Goal: Task Accomplishment & Management: Complete application form

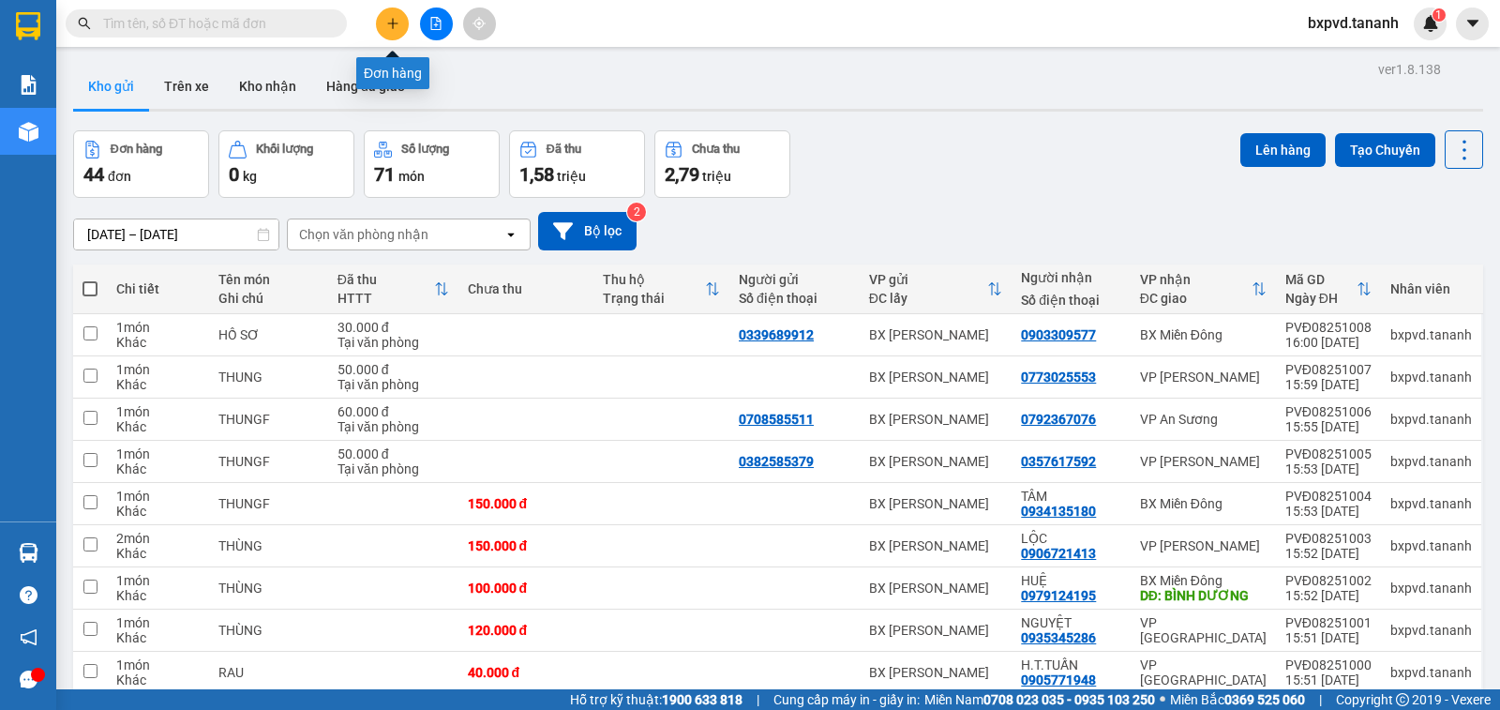
click at [390, 31] on button at bounding box center [392, 23] width 33 height 33
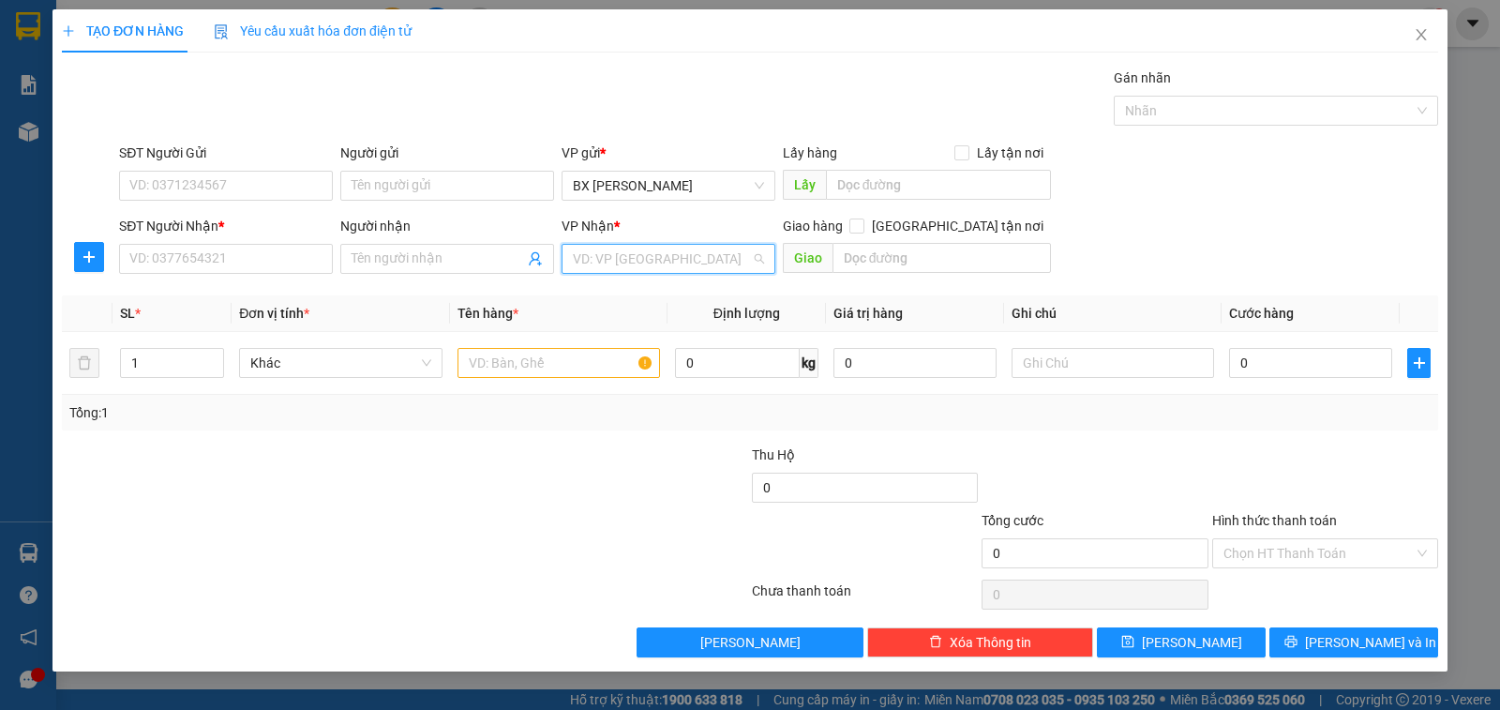
click at [671, 247] on input "search" at bounding box center [662, 259] width 178 height 28
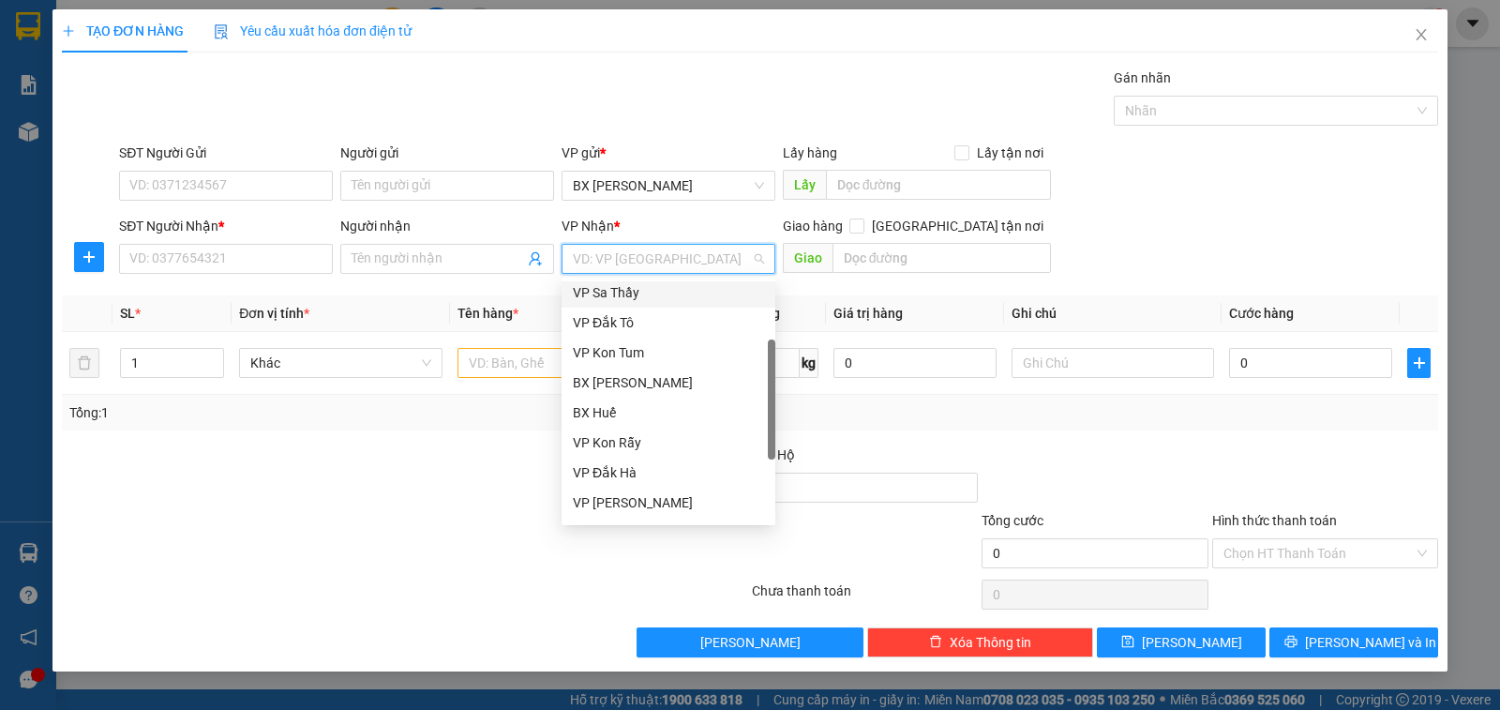
scroll to position [210, 0]
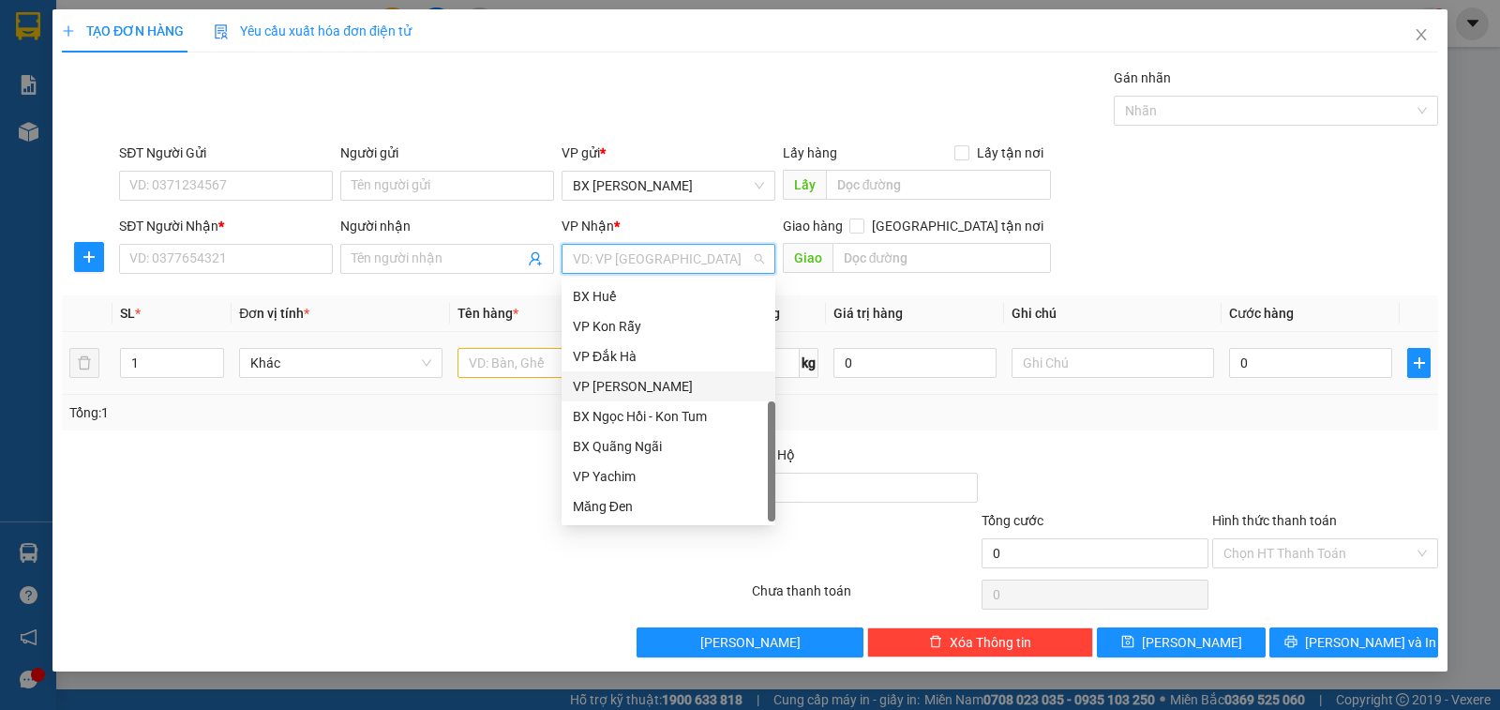
click at [639, 385] on div "VP [PERSON_NAME]" at bounding box center [668, 386] width 191 height 21
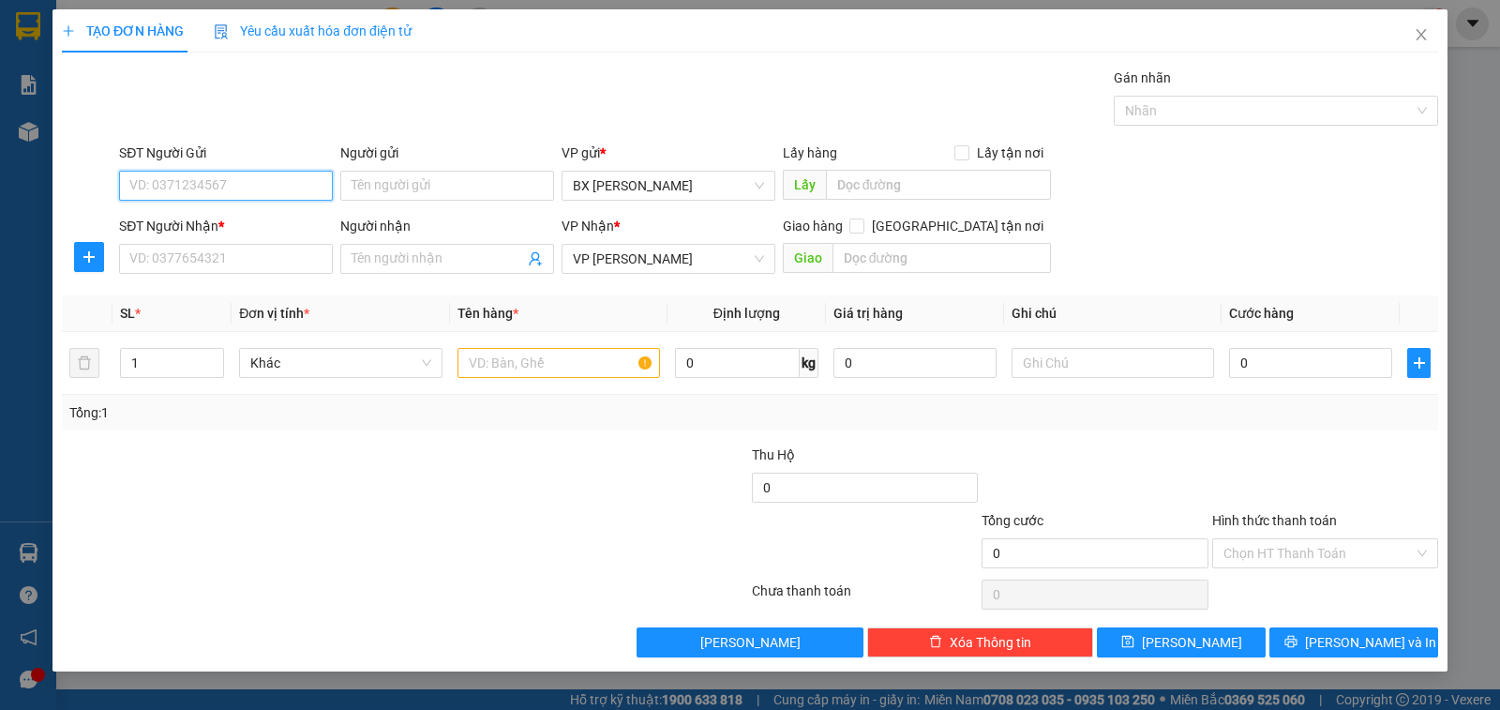
click at [256, 179] on input "SĐT Người Gửi" at bounding box center [226, 186] width 214 height 30
type input "0823678899"
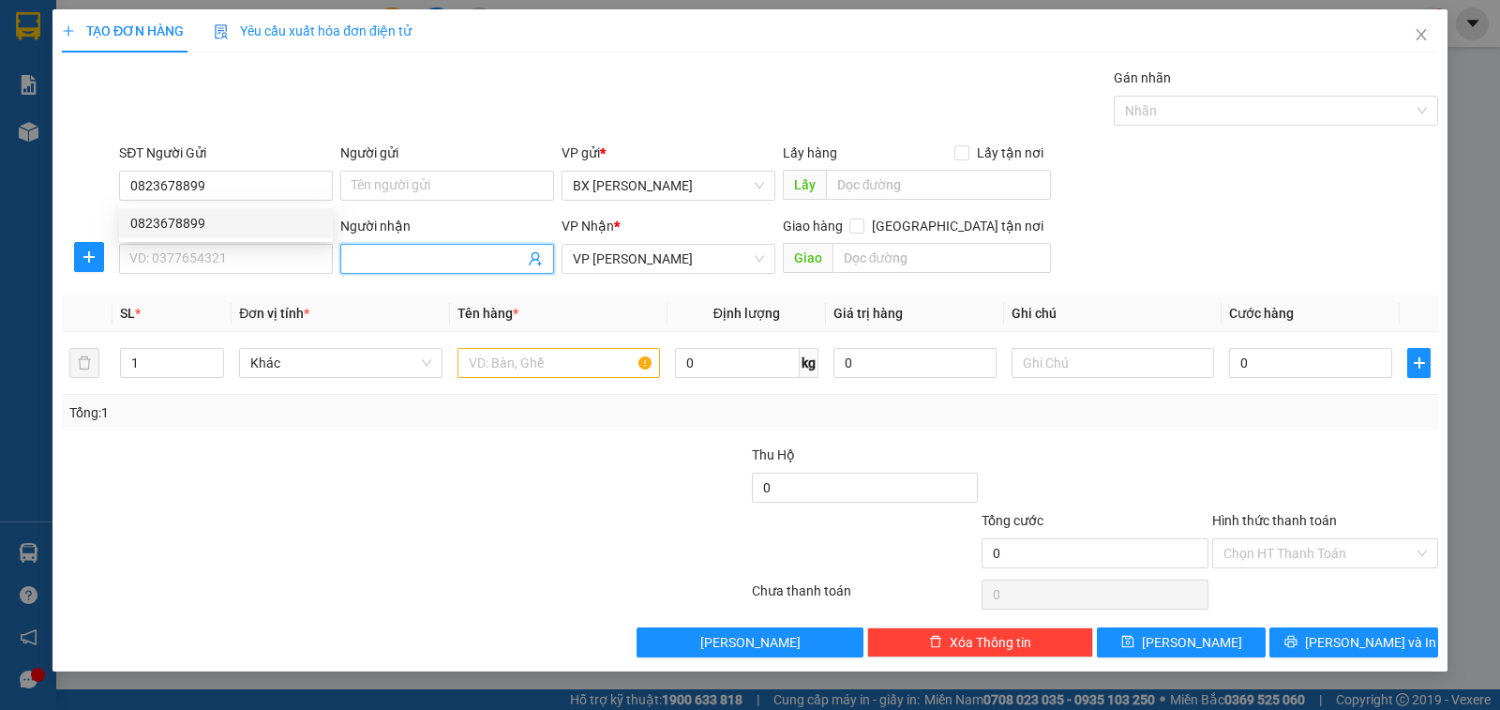
click at [450, 264] on input "Người nhận" at bounding box center [438, 258] width 172 height 21
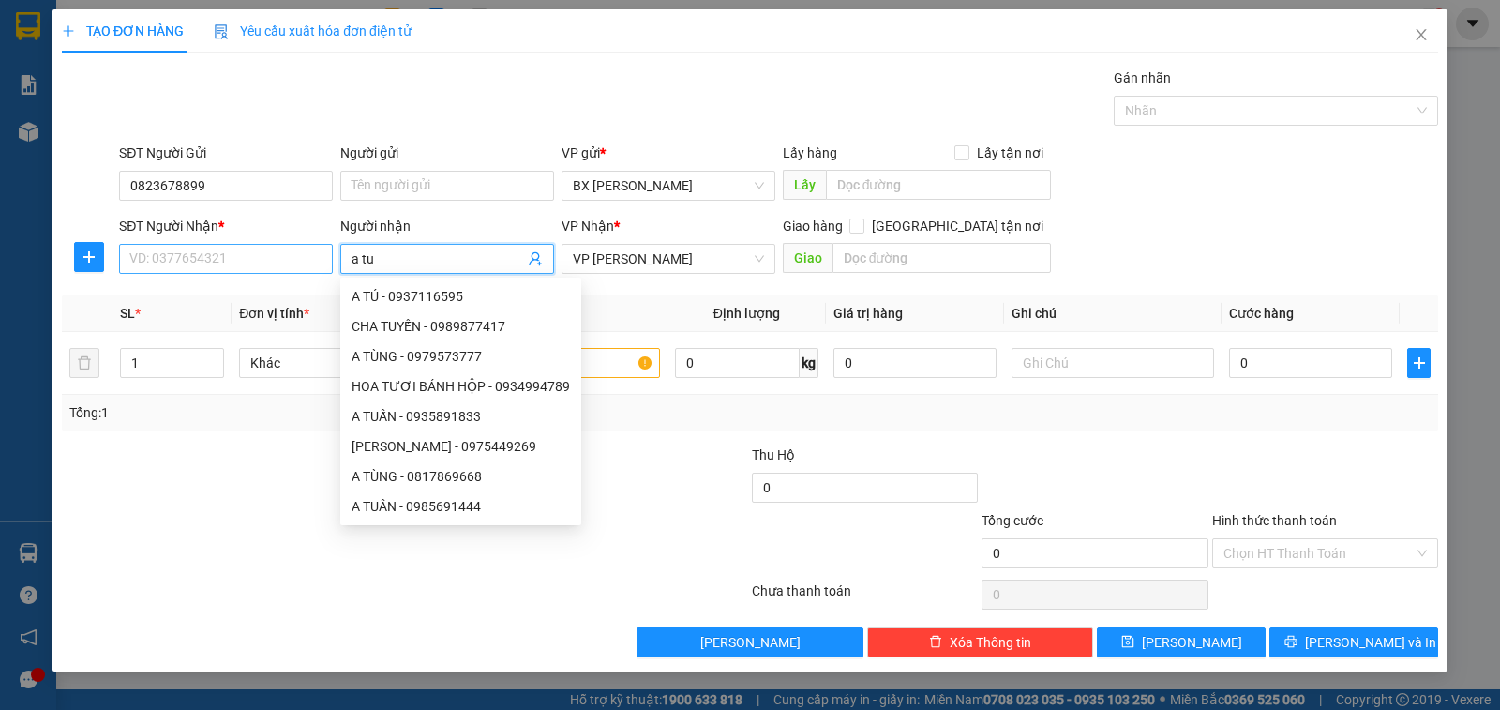
type input "a tu"
click at [220, 260] on input "SĐT Người Nhận *" at bounding box center [226, 259] width 214 height 30
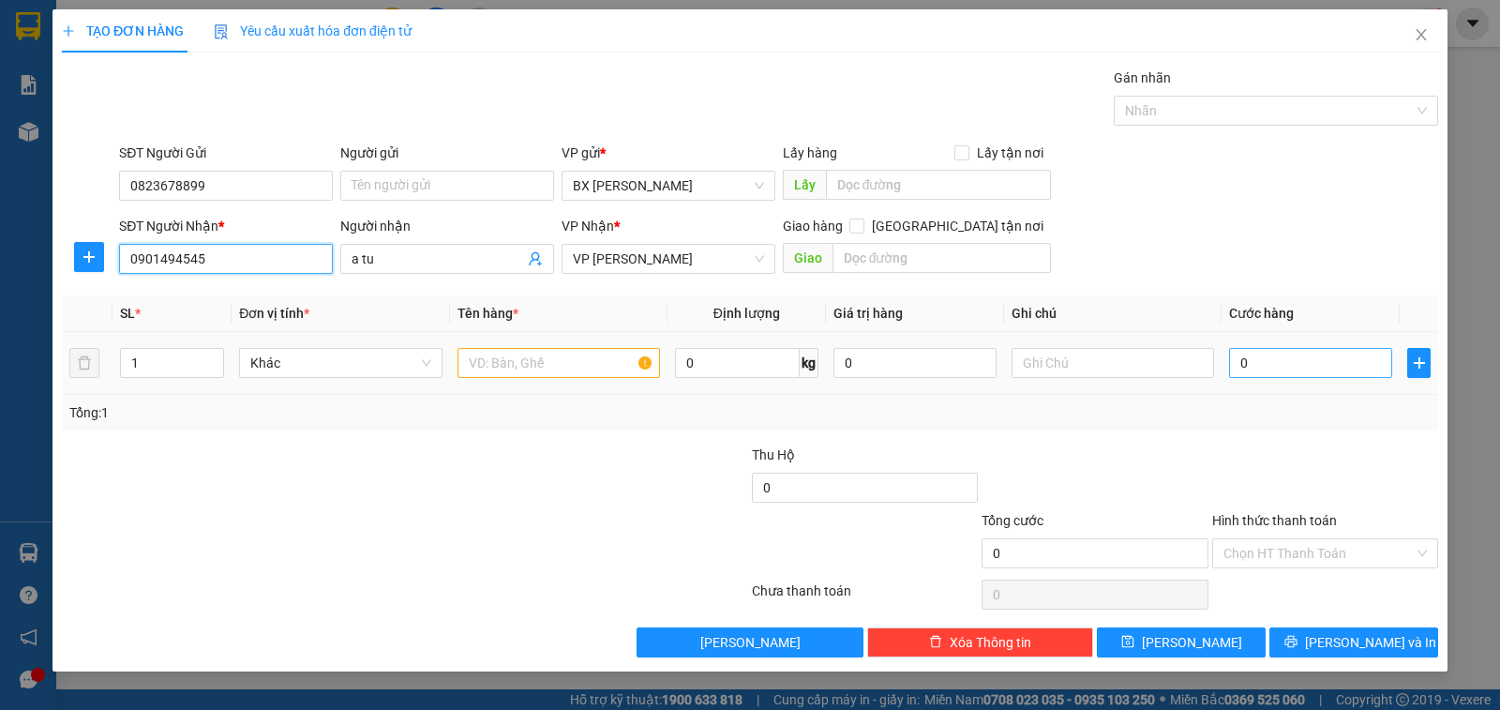
type input "0901494545"
type input "5"
type input "50"
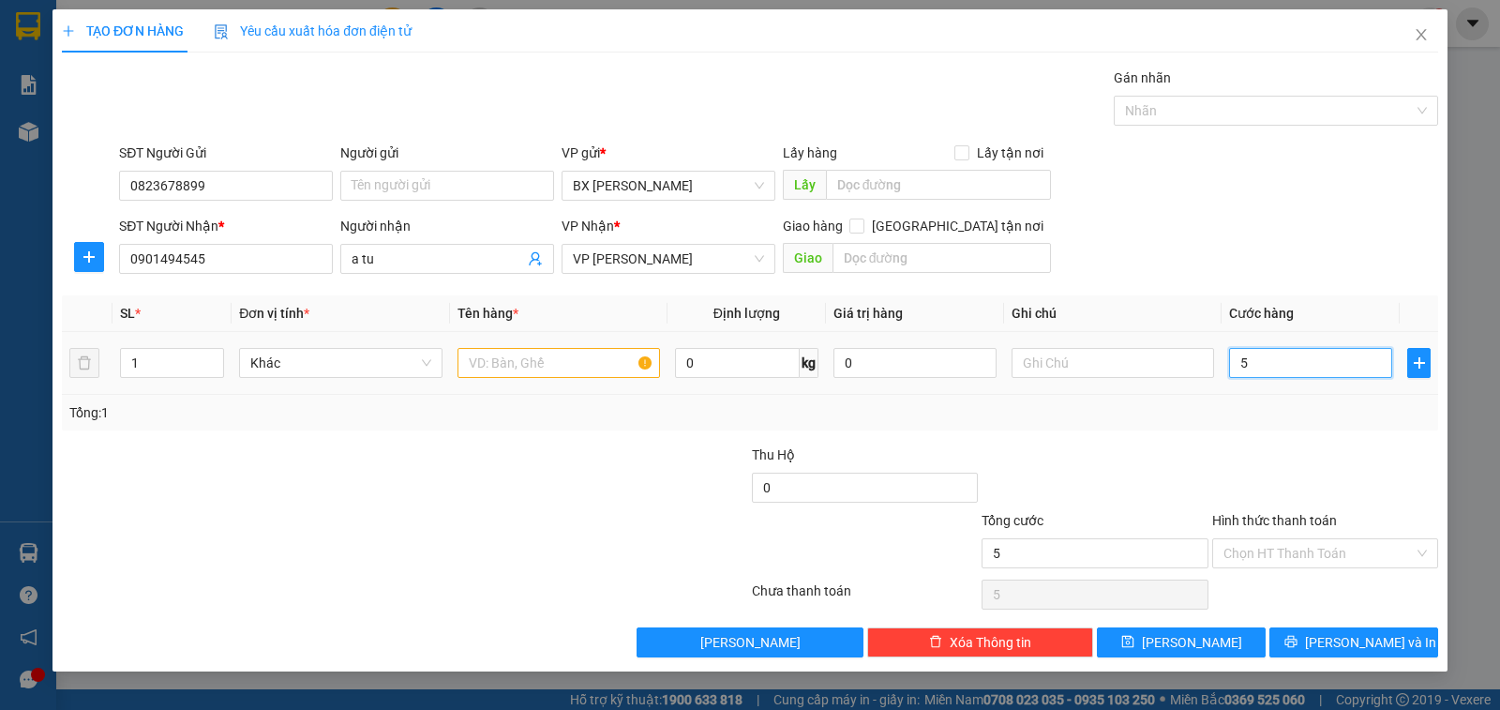
type input "50"
type input "50.000"
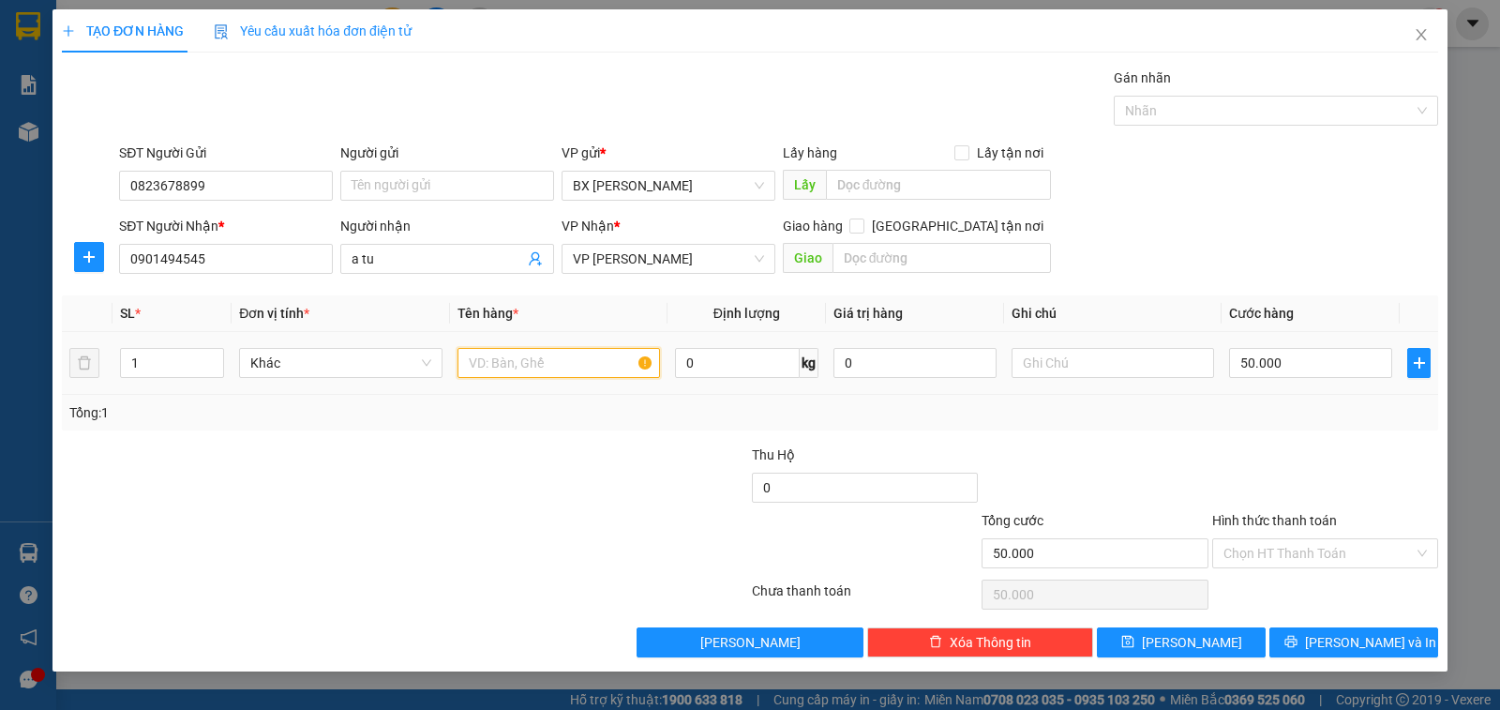
click at [577, 370] on input "text" at bounding box center [558, 363] width 202 height 30
type input "1h"
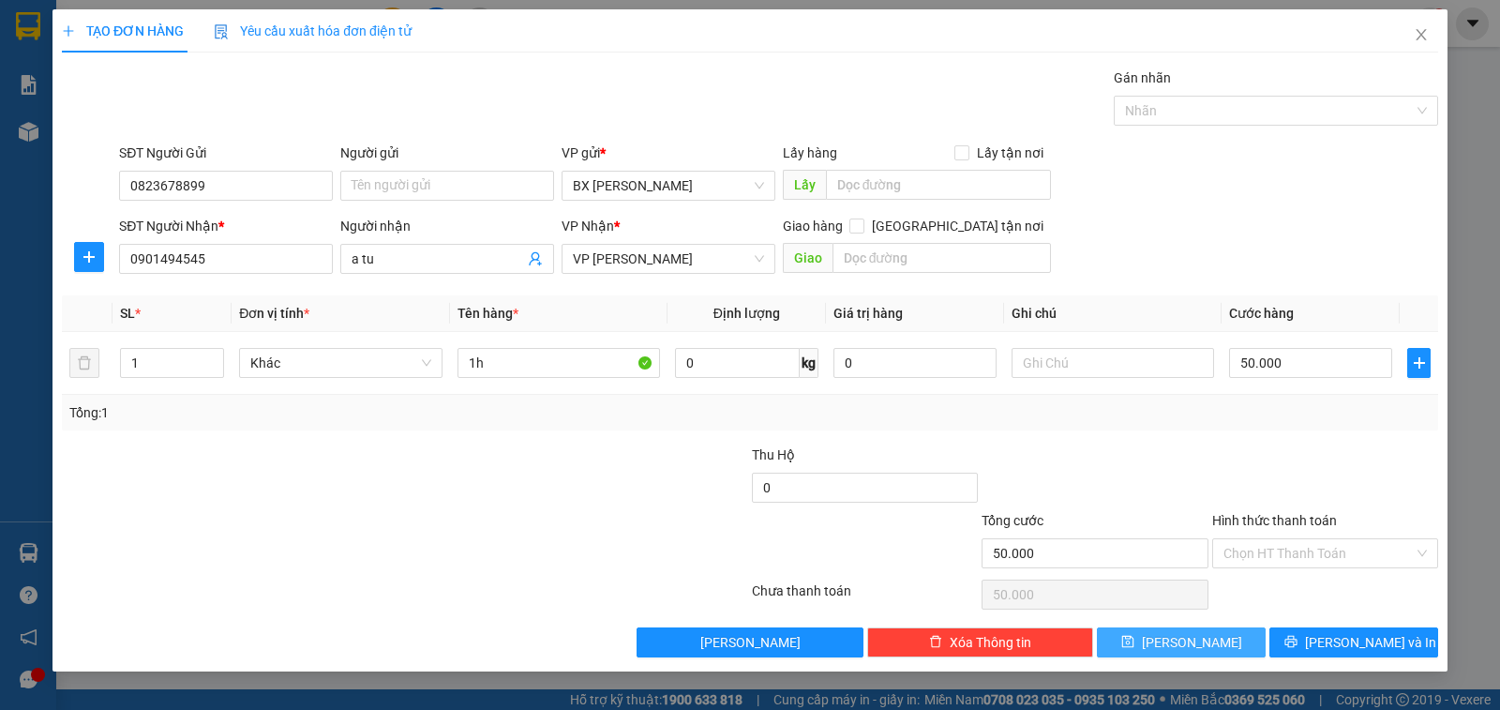
click at [1236, 636] on button "Lưu" at bounding box center [1181, 642] width 169 height 30
type input "0"
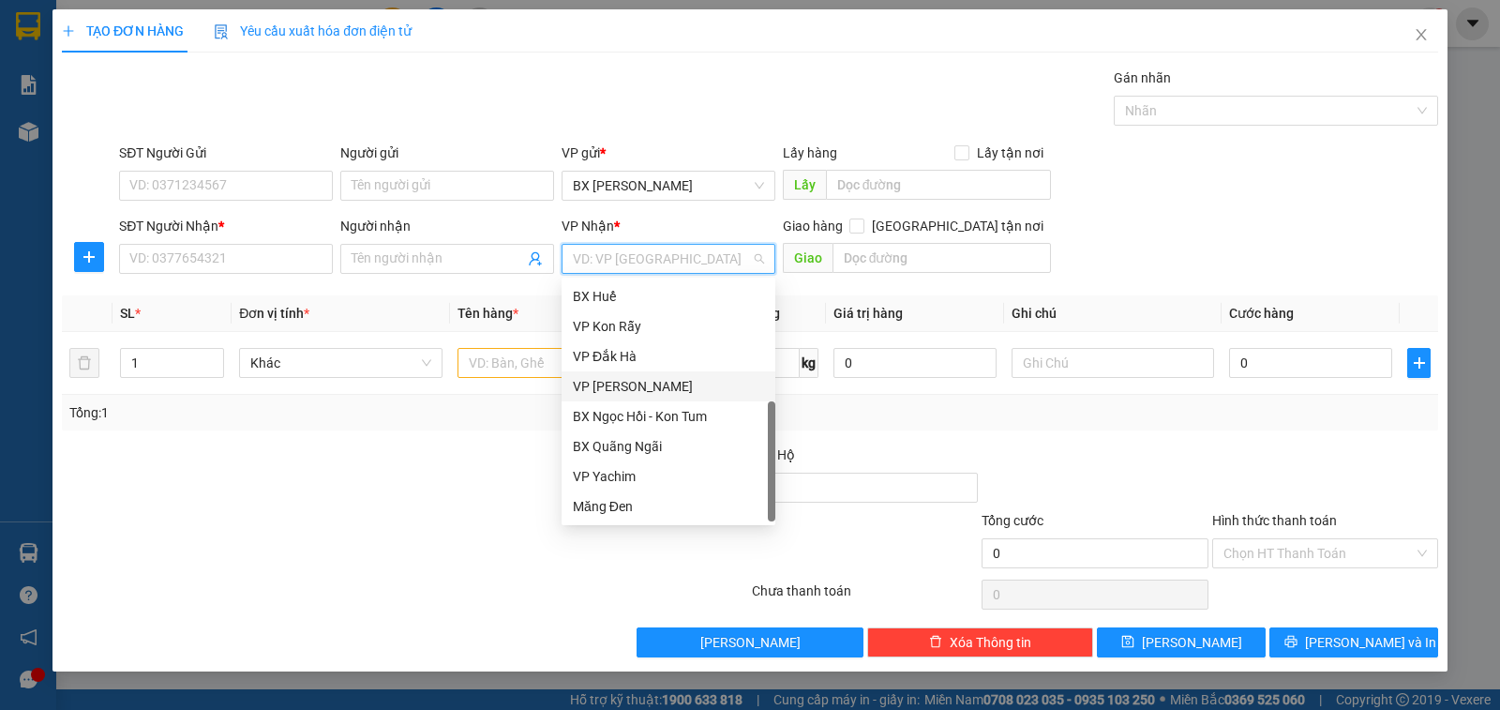
drag, startPoint x: 648, startPoint y: 257, endPoint x: 639, endPoint y: 273, distance: 18.0
click at [648, 258] on input "search" at bounding box center [662, 259] width 178 height 28
click at [630, 300] on div "BX Huế" at bounding box center [668, 296] width 191 height 21
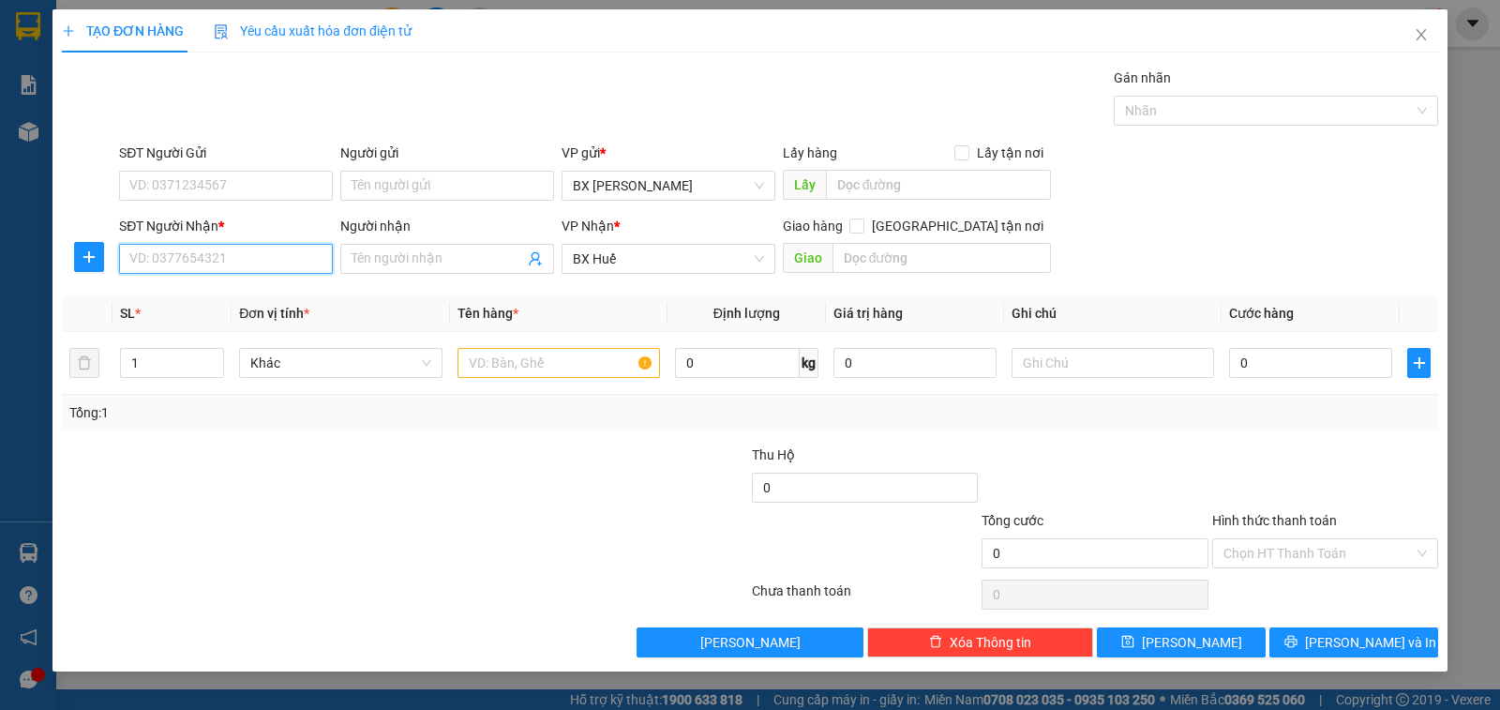
click at [219, 262] on input "SĐT Người Nhận *" at bounding box center [226, 259] width 214 height 30
type input "0971561925"
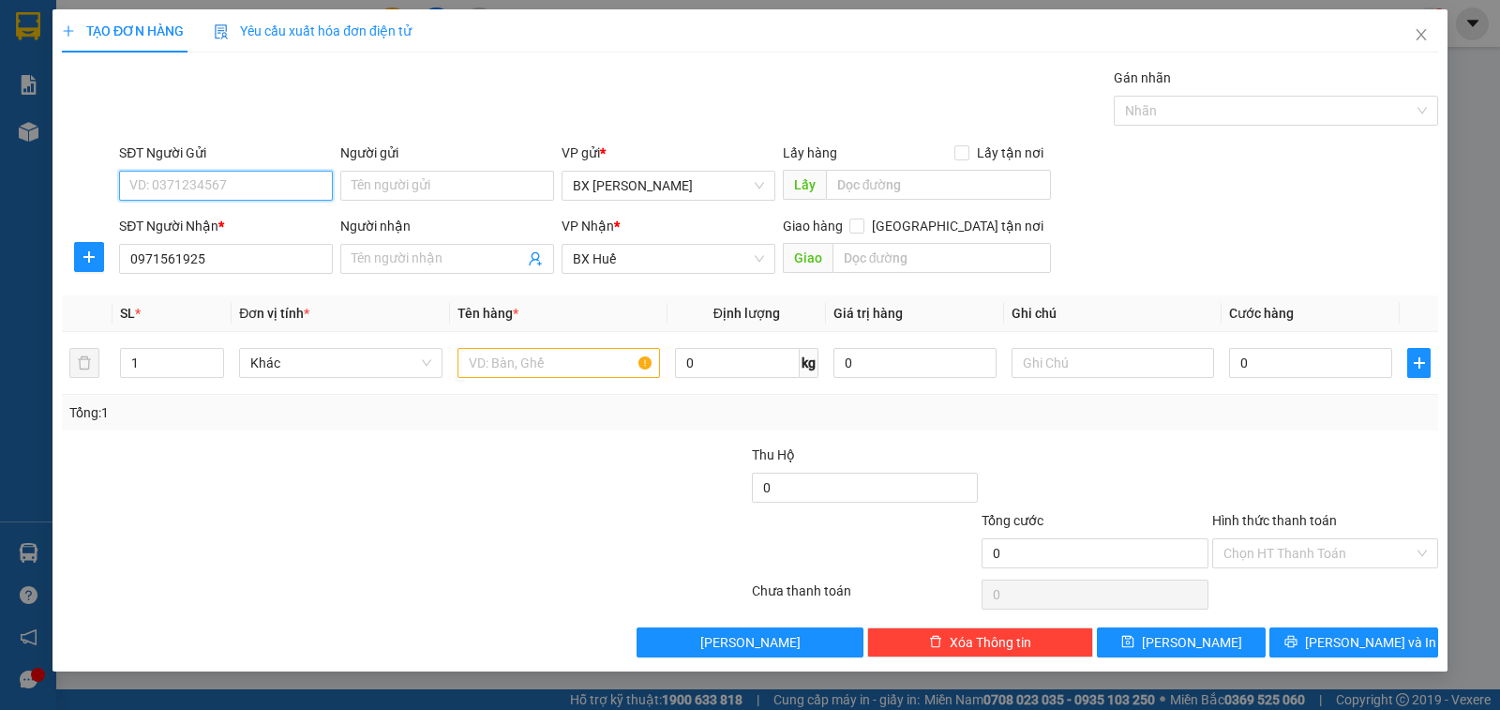
click at [315, 190] on input "SĐT Người Gửi" at bounding box center [226, 186] width 214 height 30
type input "098687799"
click at [595, 371] on input "text" at bounding box center [558, 363] width 202 height 30
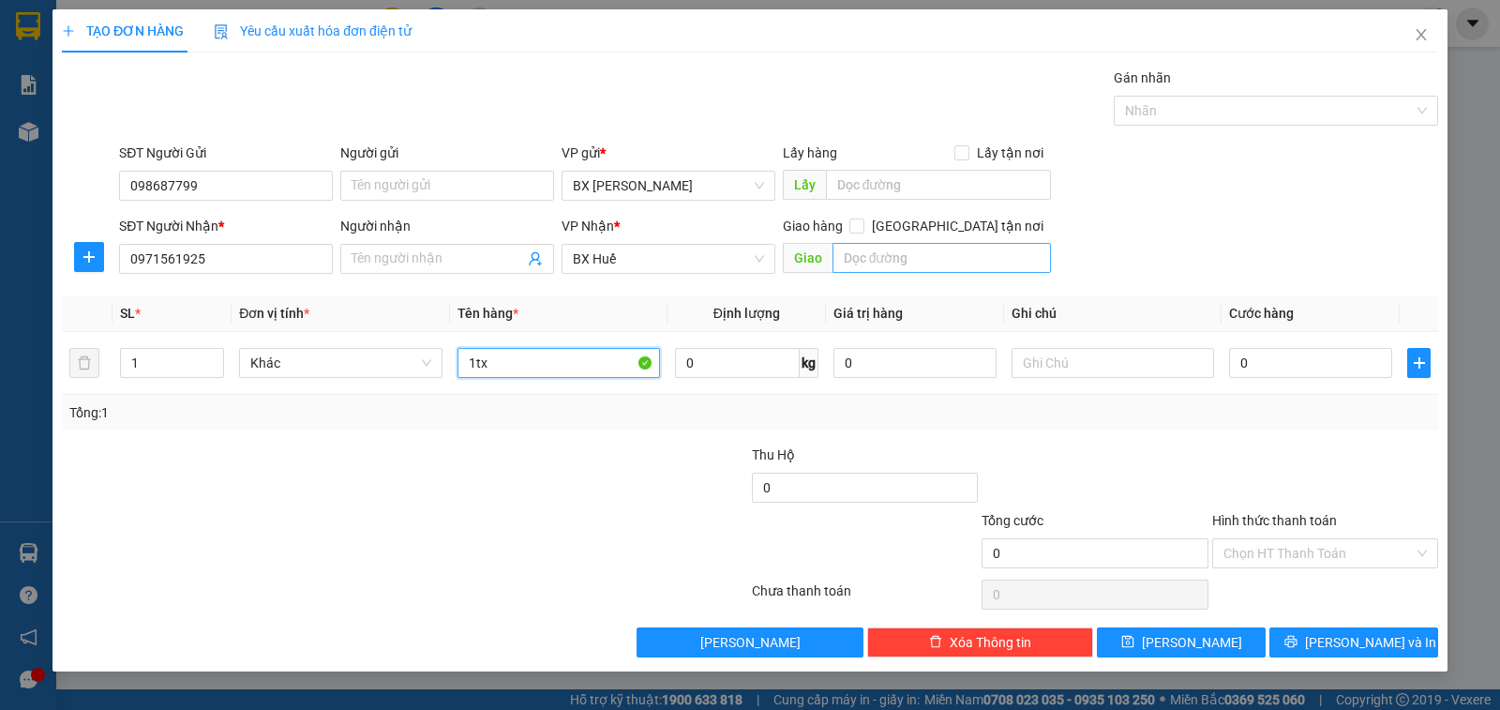
type input "1tx"
click at [959, 254] on input "text" at bounding box center [941, 258] width 219 height 30
type input "c"
type input "cau"
